Goal: Transaction & Acquisition: Purchase product/service

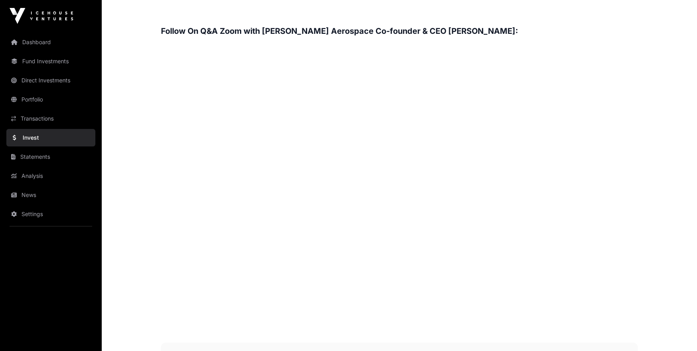
scroll to position [1255, 0]
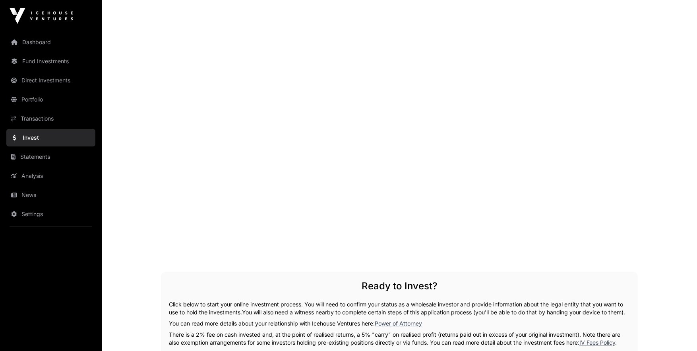
scroll to position [1455, 0]
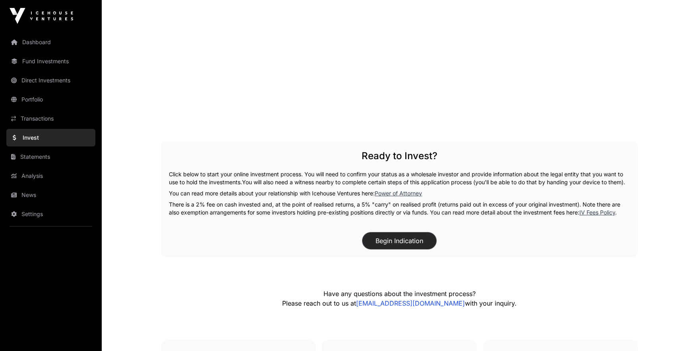
click at [401, 247] on button "Begin Indication" at bounding box center [400, 240] width 74 height 17
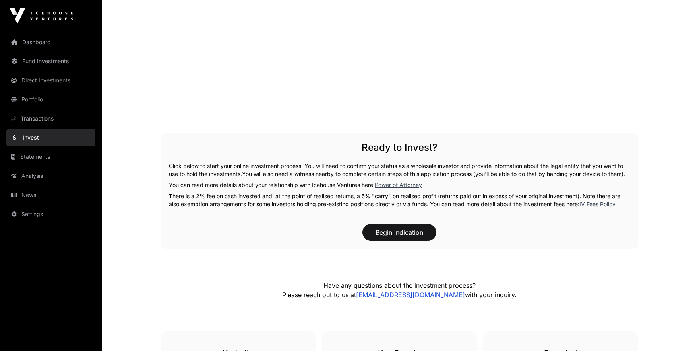
scroll to position [1463, 0]
click at [395, 239] on button "Begin Indication" at bounding box center [400, 231] width 74 height 17
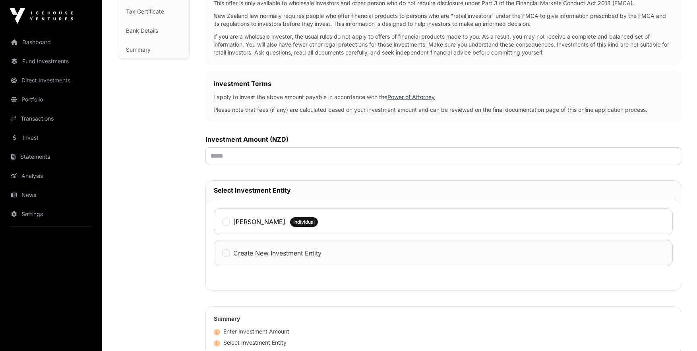
scroll to position [168, 0]
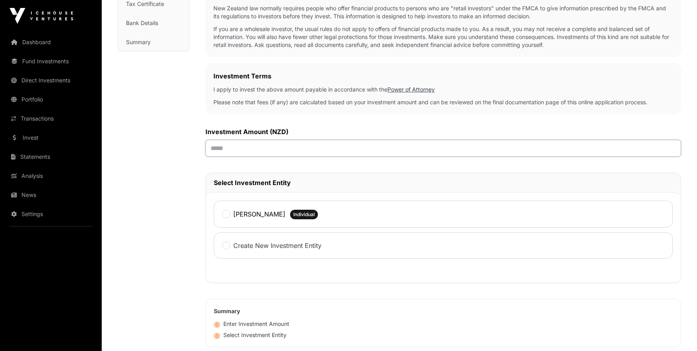
click at [244, 146] on input "text" at bounding box center [444, 148] width 476 height 17
type input "******"
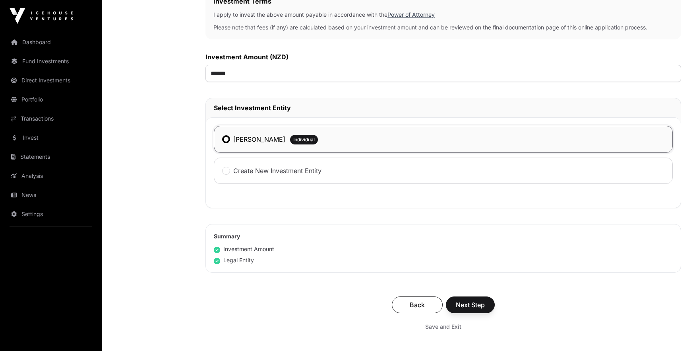
scroll to position [244, 0]
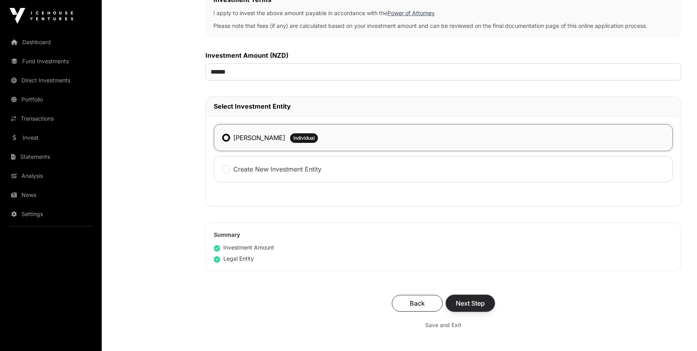
click at [476, 304] on span "Next Step" at bounding box center [470, 303] width 29 height 10
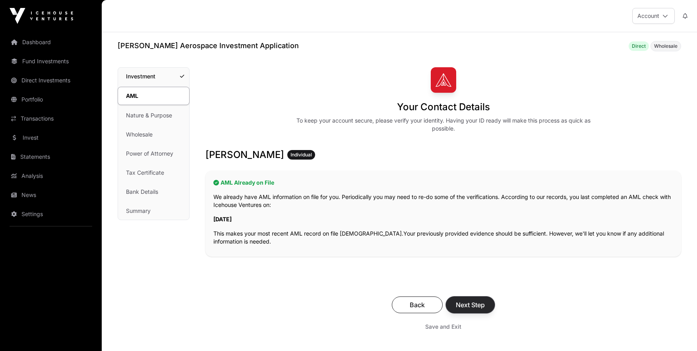
click at [474, 304] on span "Next Step" at bounding box center [470, 305] width 29 height 10
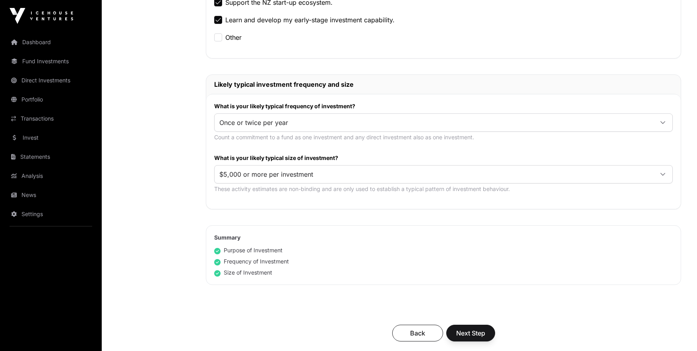
scroll to position [346, 0]
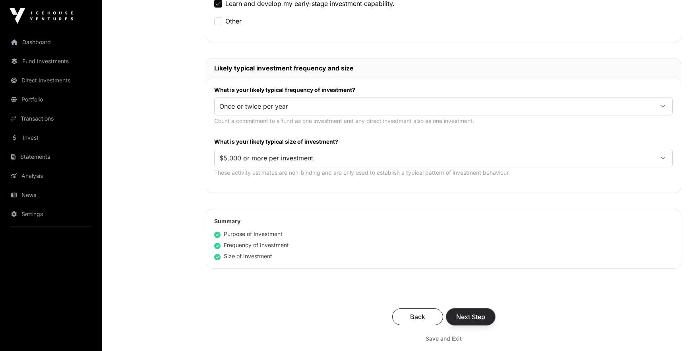
click at [467, 316] on span "Next Step" at bounding box center [470, 317] width 29 height 10
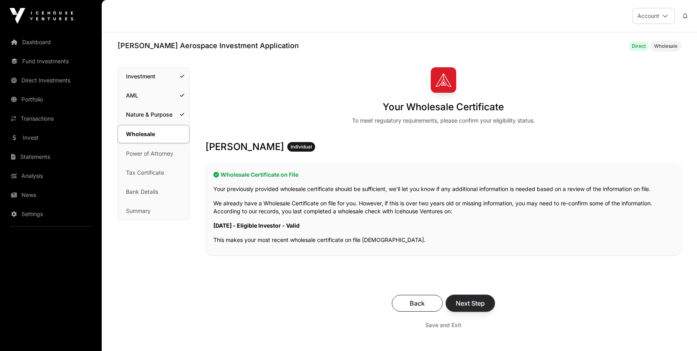
click at [474, 304] on span "Next Step" at bounding box center [470, 303] width 29 height 10
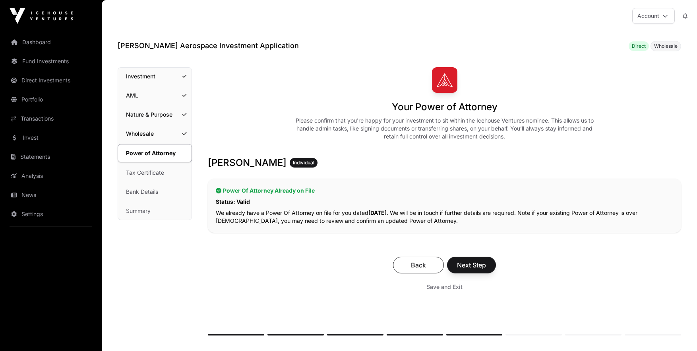
click at [475, 252] on div "Back Next Step Save and Exit" at bounding box center [445, 275] width 474 height 53
click at [476, 262] on span "Next Step" at bounding box center [471, 265] width 29 height 10
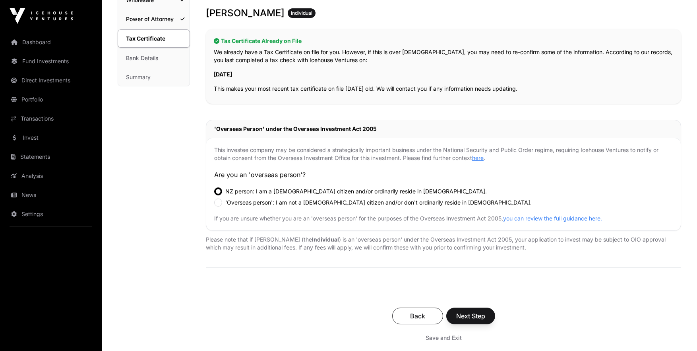
scroll to position [134, 0]
click at [473, 316] on span "Next Step" at bounding box center [470, 316] width 29 height 10
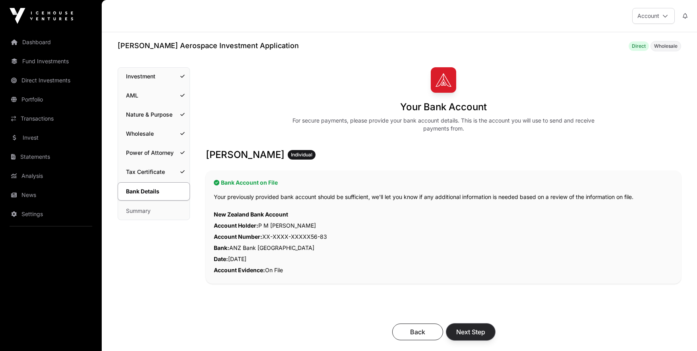
click at [471, 328] on span "Next Step" at bounding box center [470, 332] width 29 height 10
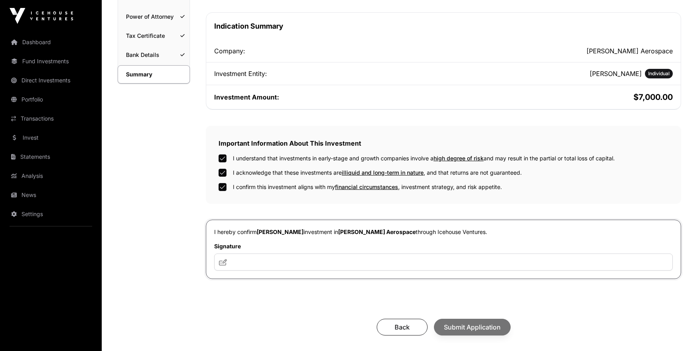
scroll to position [179, 0]
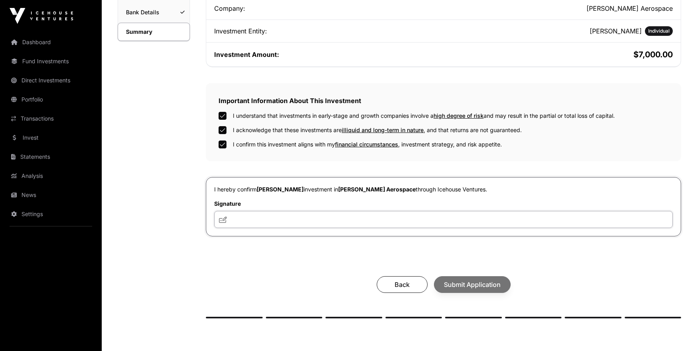
click at [262, 222] on input "text" at bounding box center [443, 219] width 459 height 17
type input "***"
click at [473, 281] on span "Submit Application" at bounding box center [472, 285] width 57 height 10
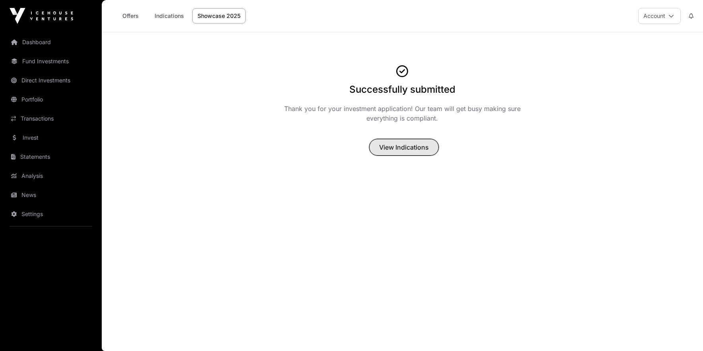
click at [406, 144] on span "View Indications" at bounding box center [404, 147] width 50 height 10
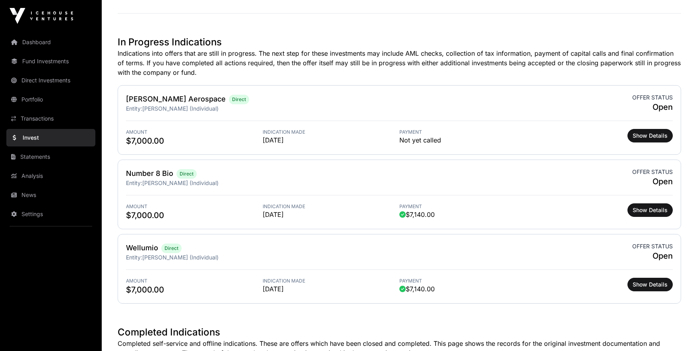
scroll to position [192, 0]
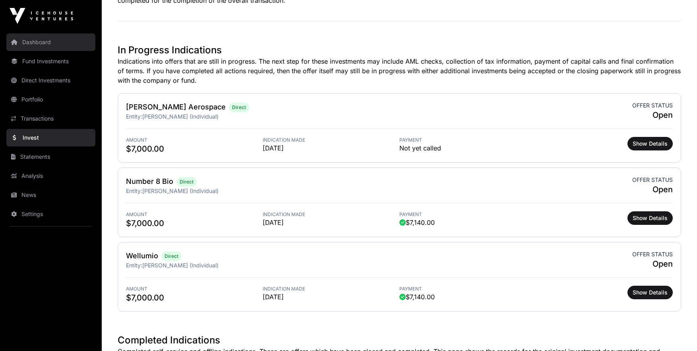
click at [43, 40] on link "Dashboard" at bounding box center [50, 41] width 89 height 17
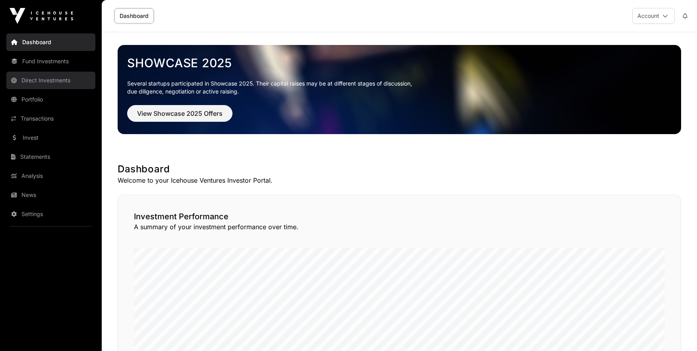
click at [42, 80] on link "Direct Investments" at bounding box center [50, 80] width 89 height 17
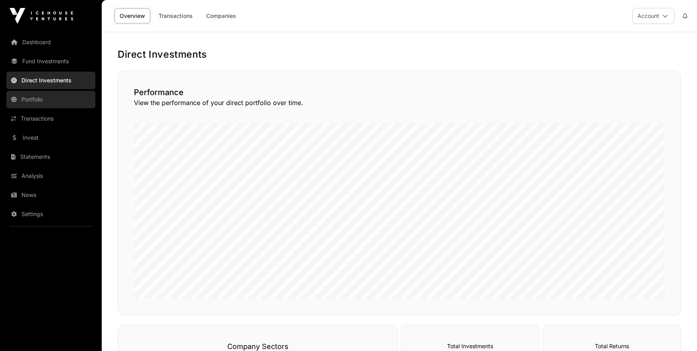
click at [35, 102] on link "Portfolio" at bounding box center [50, 99] width 89 height 17
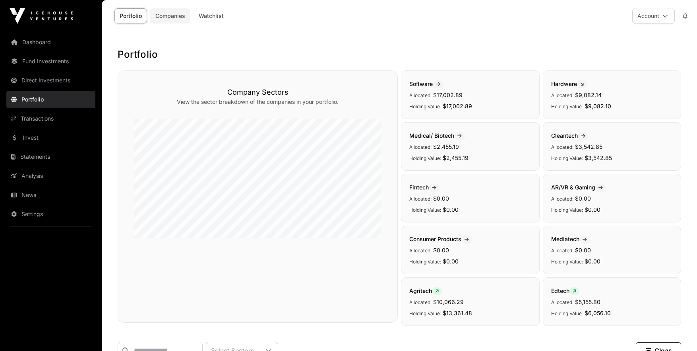
click at [178, 17] on link "Companies" at bounding box center [170, 15] width 40 height 15
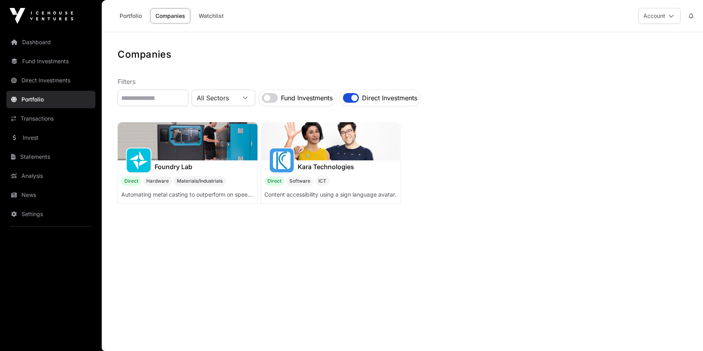
click at [313, 155] on img at bounding box center [331, 141] width 140 height 38
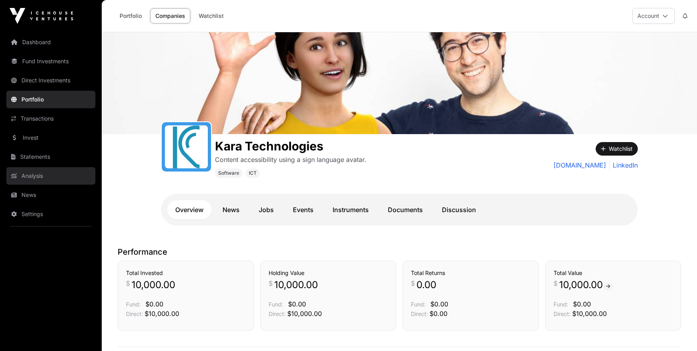
click at [33, 176] on link "Analysis" at bounding box center [50, 175] width 89 height 17
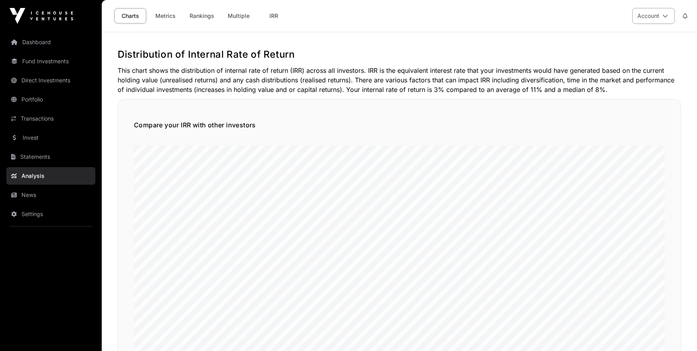
click at [663, 14] on icon at bounding box center [666, 16] width 6 height 6
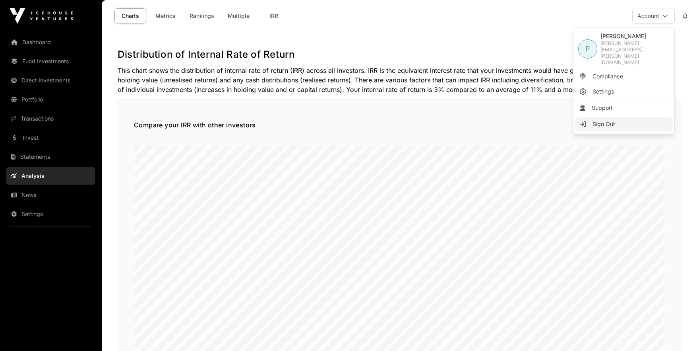
click at [609, 117] on link "Sign Out" at bounding box center [624, 124] width 98 height 14
